Goal: Transaction & Acquisition: Purchase product/service

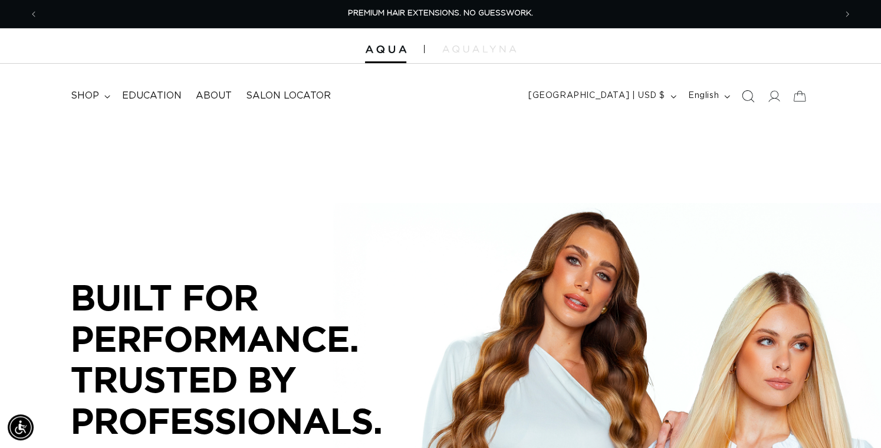
click at [742, 102] on icon "Search" at bounding box center [748, 96] width 12 height 12
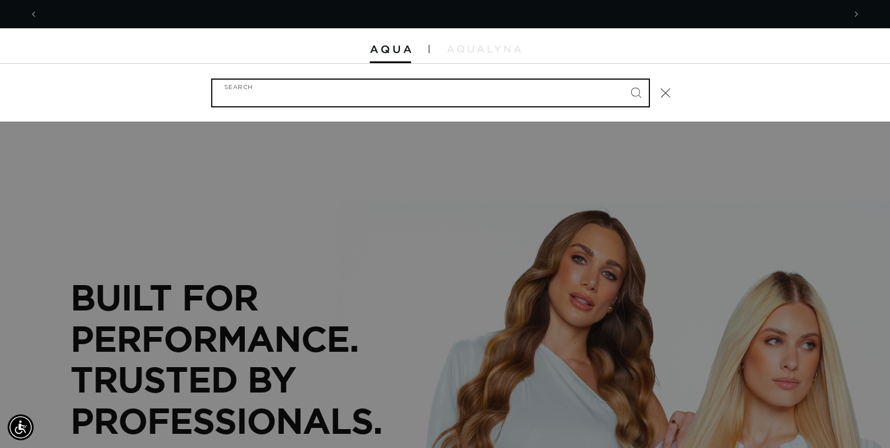
scroll to position [0, 796]
click at [216, 99] on input "Search" at bounding box center [430, 93] width 437 height 27
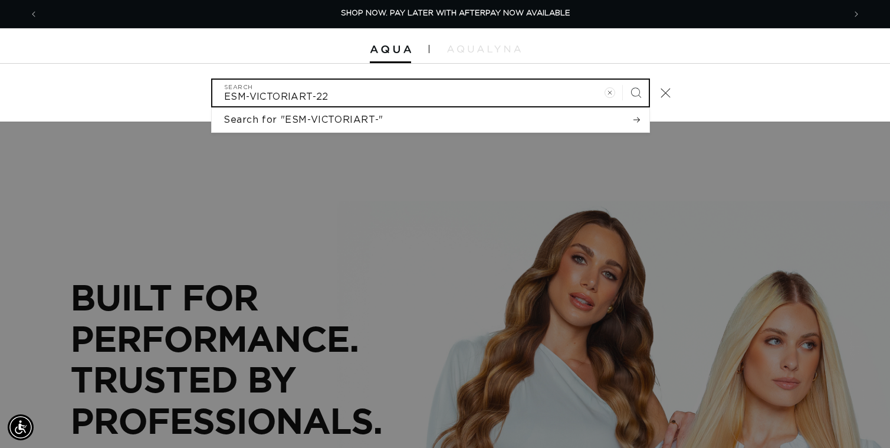
type input "ESM-VICTORIART-22"
click at [623, 80] on button "Search" at bounding box center [636, 93] width 26 height 26
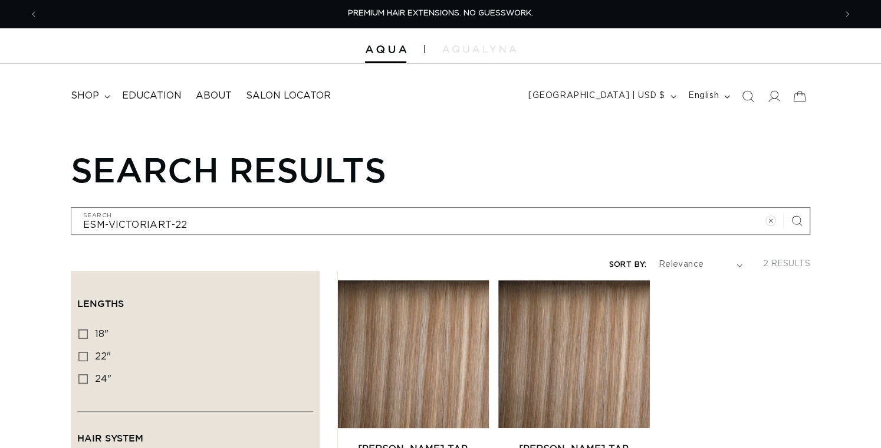
click at [432, 442] on link "[PERSON_NAME] Tap Machine Weft" at bounding box center [413, 456] width 152 height 28
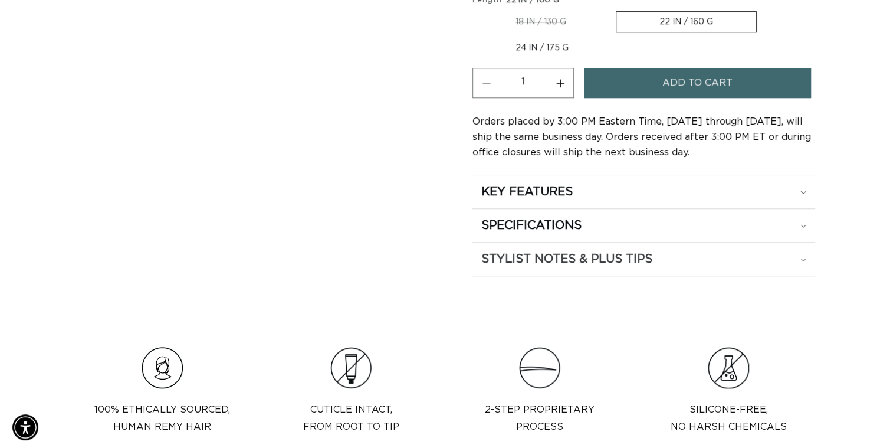
scroll to position [708, 0]
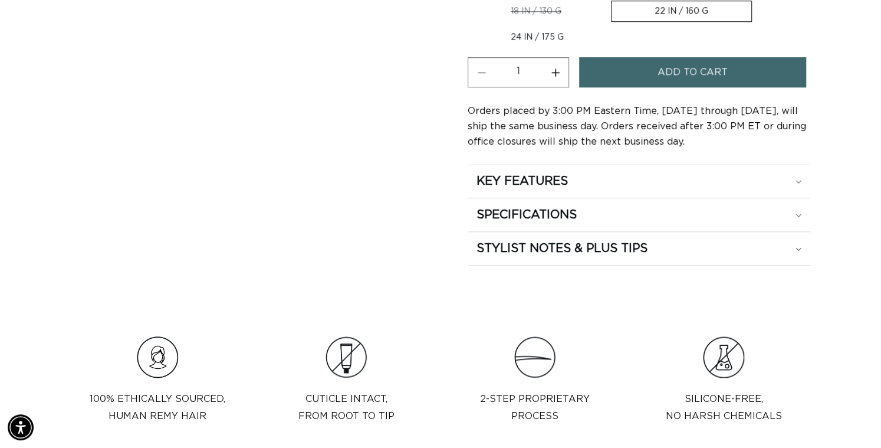
click at [678, 87] on button "Add to cart" at bounding box center [693, 72] width 228 height 30
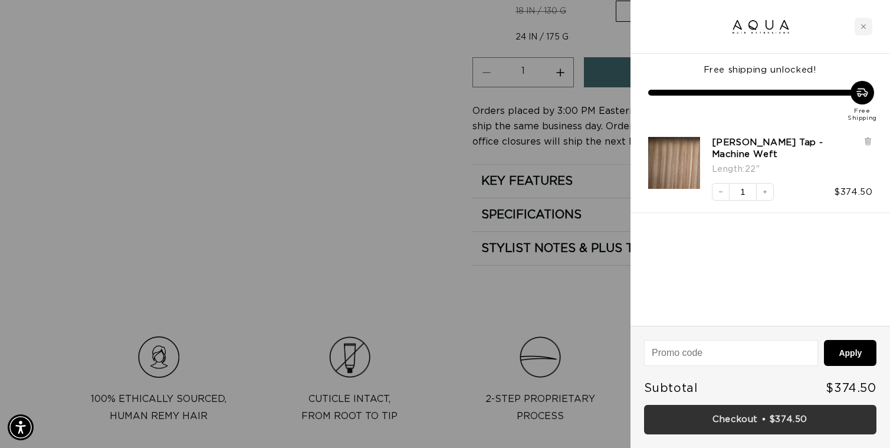
scroll to position [0, 0]
click at [747, 422] on link "Checkout • $374.50" at bounding box center [760, 420] width 232 height 30
